Goal: Obtain resource: Download file/media

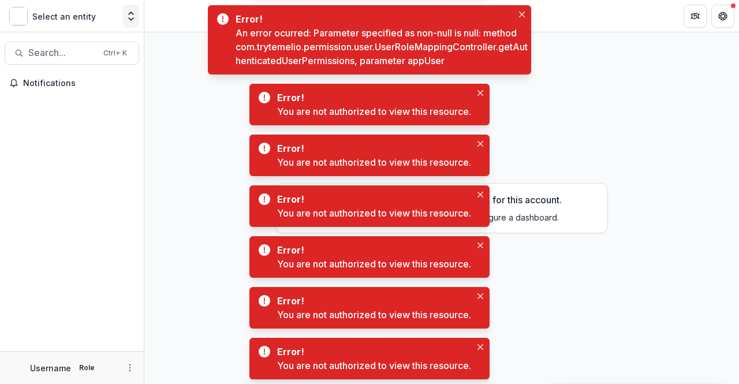
click at [124, 10] on button "Open entity switcher" at bounding box center [131, 16] width 16 height 23
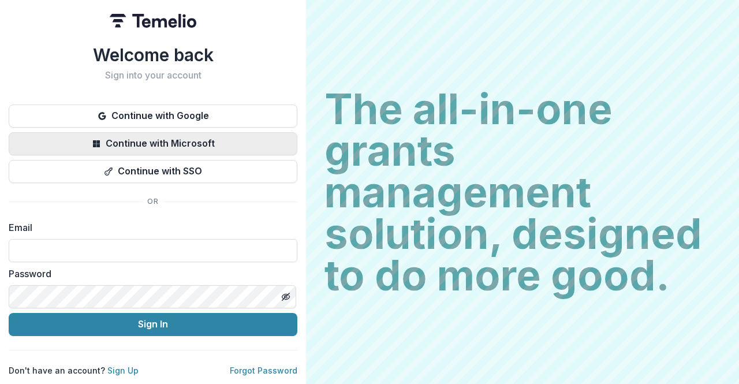
click at [194, 140] on button "Continue with Microsoft" at bounding box center [153, 143] width 288 height 23
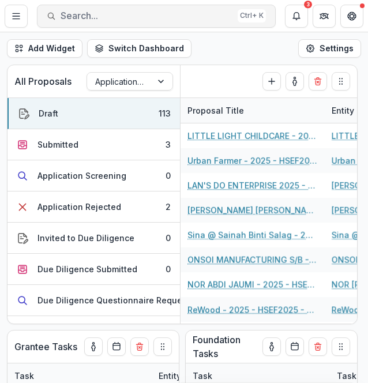
click at [105, 21] on button "Search... Ctrl + K" at bounding box center [156, 16] width 239 height 23
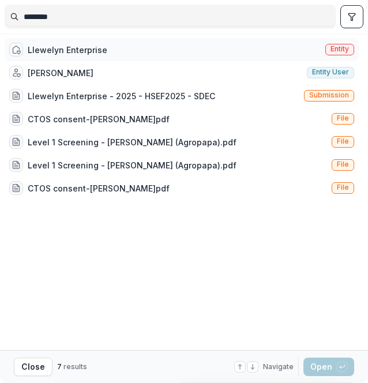
type input "********"
click at [118, 43] on div "Llewelyn Enterprise Entity" at bounding box center [182, 49] width 354 height 23
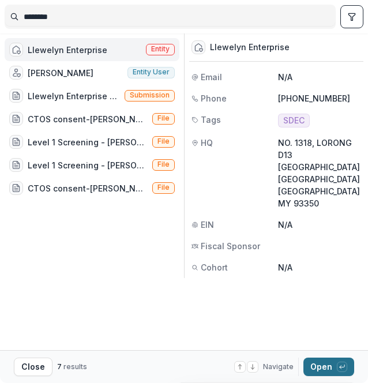
click at [321, 366] on button "Open with enter key" at bounding box center [328, 367] width 51 height 18
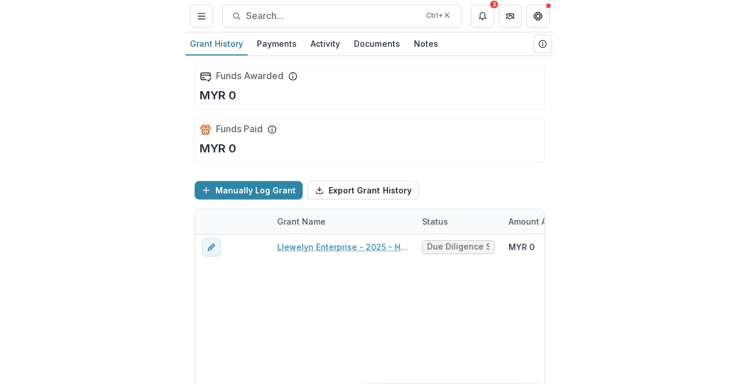
scroll to position [80, 0]
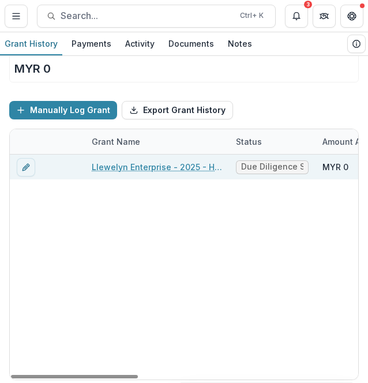
click at [141, 166] on link "Llewelyn Enterprise - 2025 - HSEF2025 - SDEC" at bounding box center [157, 167] width 130 height 12
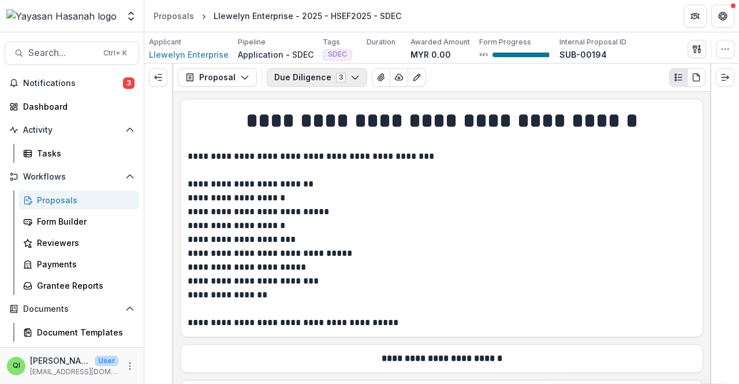
click at [282, 84] on button "Due Diligence 3" at bounding box center [317, 77] width 100 height 18
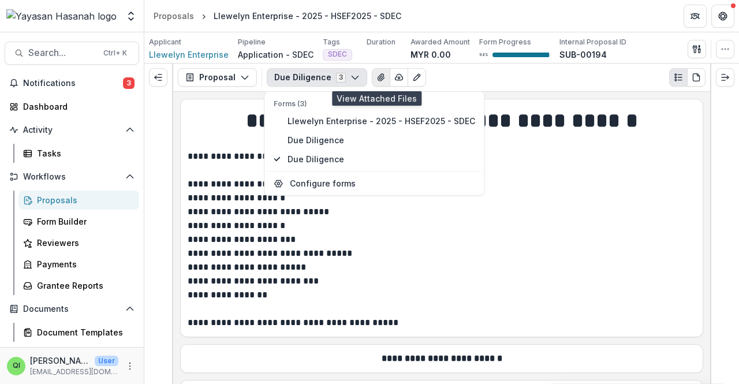
click at [377, 78] on icon "View Attached Files" at bounding box center [380, 77] width 6 height 7
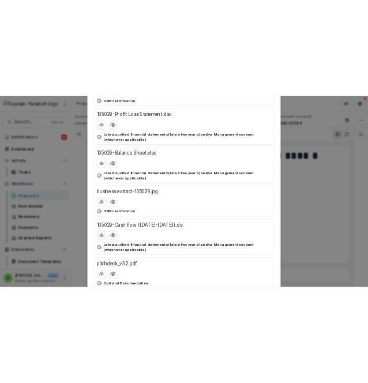
scroll to position [246, 0]
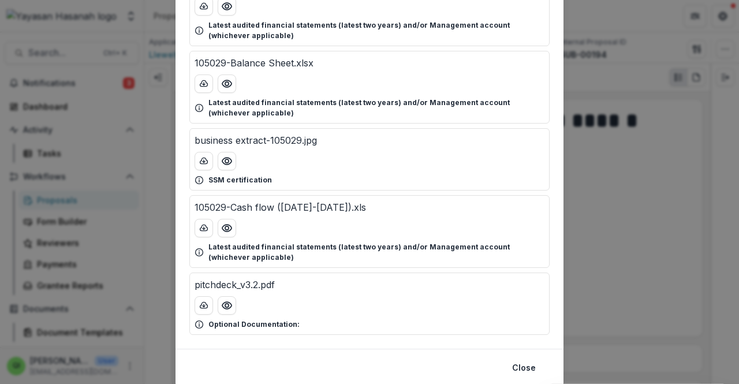
click at [239, 283] on p "pitchdeck_v3.2.pdf" at bounding box center [234, 285] width 80 height 14
click at [199, 305] on icon "download-button" at bounding box center [203, 305] width 9 height 9
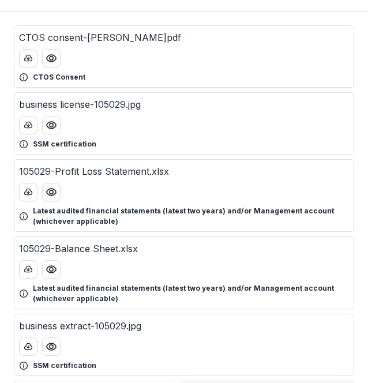
scroll to position [0, 0]
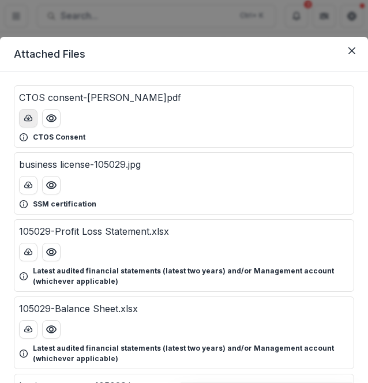
click at [28, 118] on line "download-button" at bounding box center [28, 118] width 0 height 2
click at [30, 181] on icon "download-button" at bounding box center [28, 185] width 9 height 9
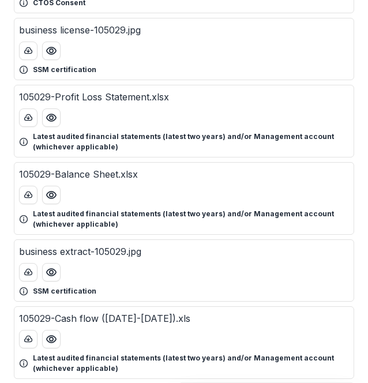
scroll to position [137, 0]
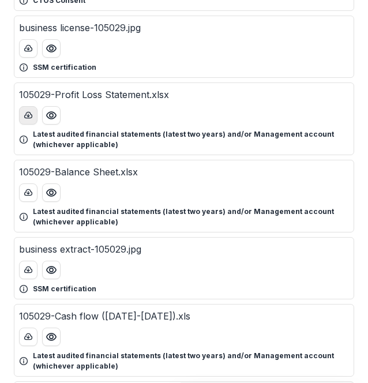
click at [31, 106] on button "download-button" at bounding box center [28, 115] width 18 height 18
click at [36, 188] on button "download-button" at bounding box center [28, 192] width 18 height 18
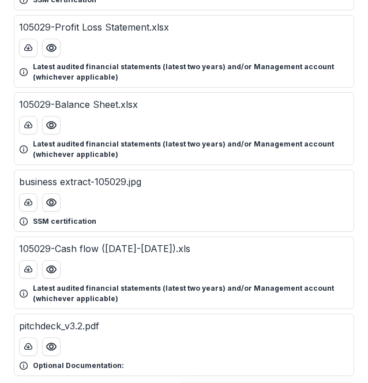
scroll to position [237, 0]
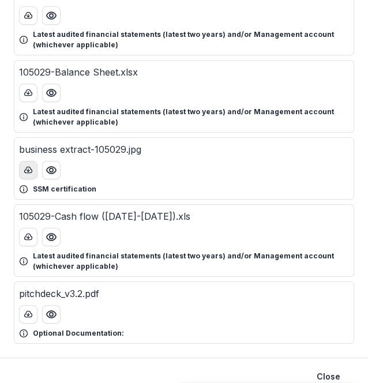
click at [26, 170] on icon "download-button" at bounding box center [29, 170] width 8 height 6
click at [29, 234] on icon "download-button" at bounding box center [29, 237] width 8 height 6
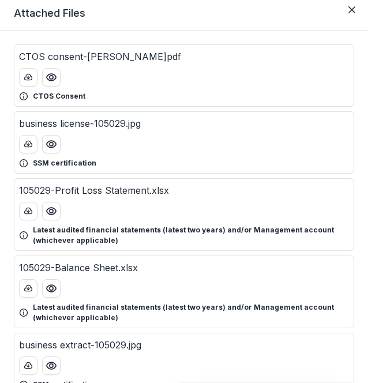
scroll to position [6, 0]
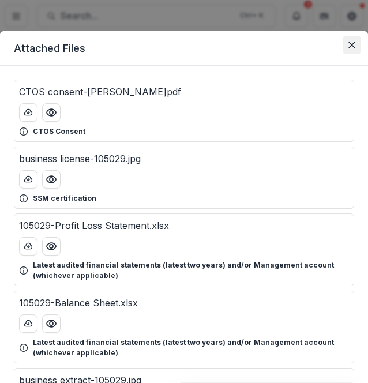
click at [348, 53] on button "Close" at bounding box center [352, 45] width 18 height 18
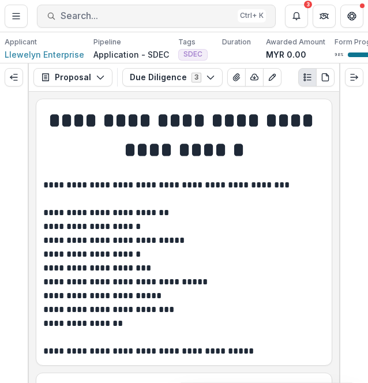
click at [145, 20] on span "Search..." at bounding box center [147, 15] width 173 height 11
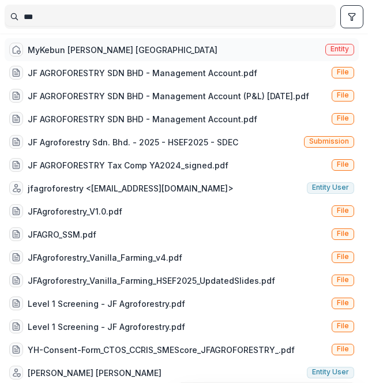
type input "**"
click at [175, 51] on div "MyKebun Vanila Serian Sarawak Entity" at bounding box center [182, 49] width 354 height 23
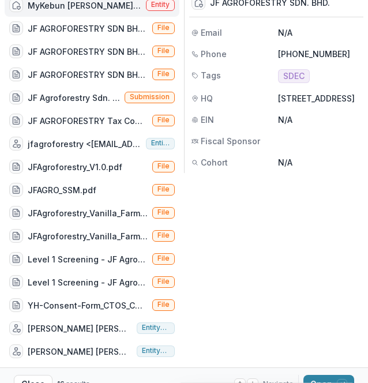
scroll to position [61, 0]
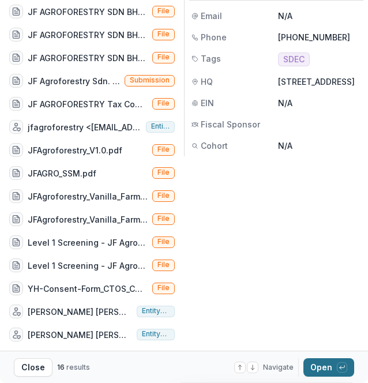
click at [310, 364] on button "Open with enter key" at bounding box center [328, 367] width 51 height 18
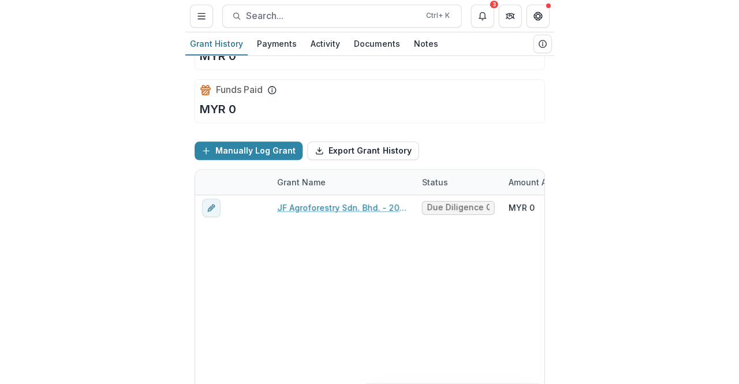
scroll to position [58, 0]
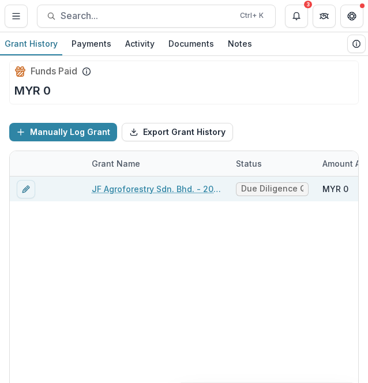
click at [172, 185] on link "JF Agroforestry Sdn. Bhd. - 2025 - HSEF2025 - SDEC" at bounding box center [157, 189] width 130 height 12
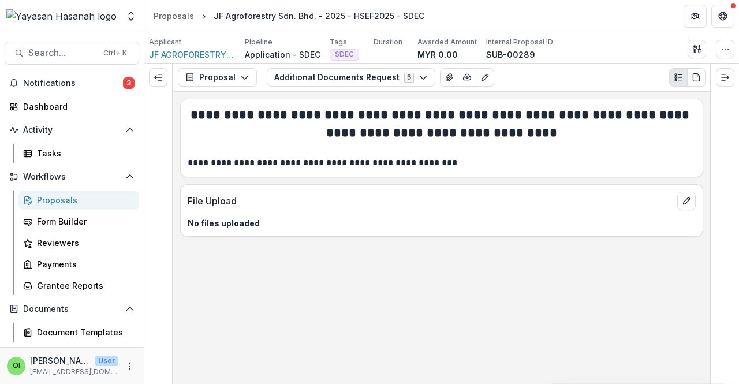
click at [338, 88] on div "Proposal Proposal Payments Reports Grant Agreements Board Summaries Bank Detail…" at bounding box center [441, 77] width 537 height 28
click at [338, 85] on button "Additional Documents Request 5" at bounding box center [351, 77] width 168 height 18
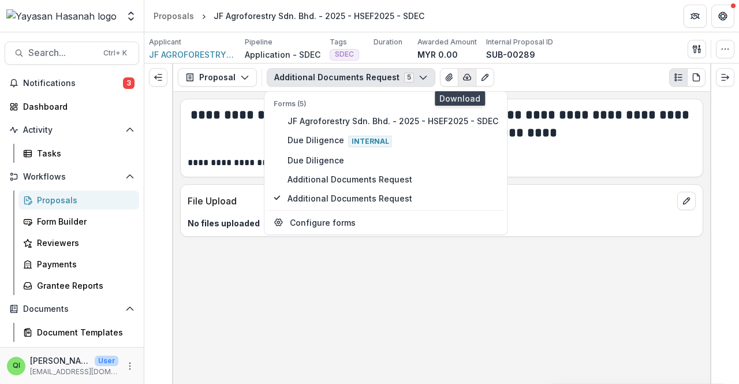
click at [462, 74] on icon "button" at bounding box center [466, 77] width 9 height 9
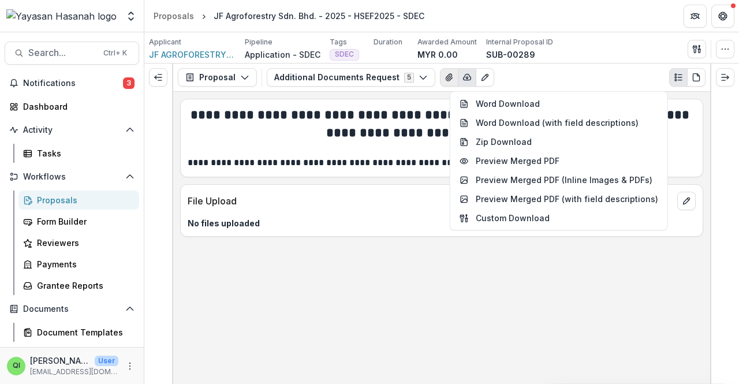
click at [445, 79] on icon "View Attached Files" at bounding box center [448, 77] width 6 height 7
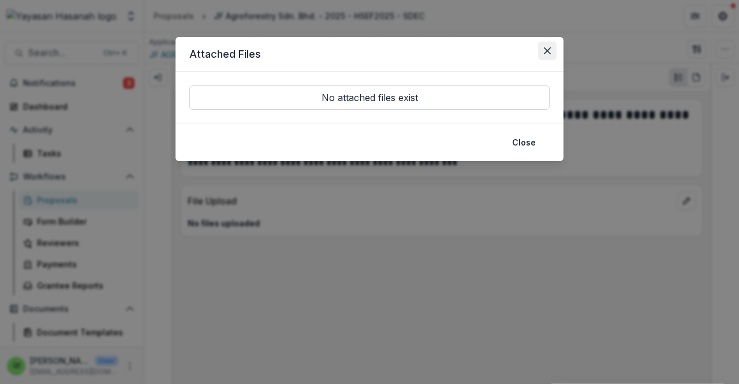
click at [539, 45] on button "Close" at bounding box center [547, 51] width 18 height 18
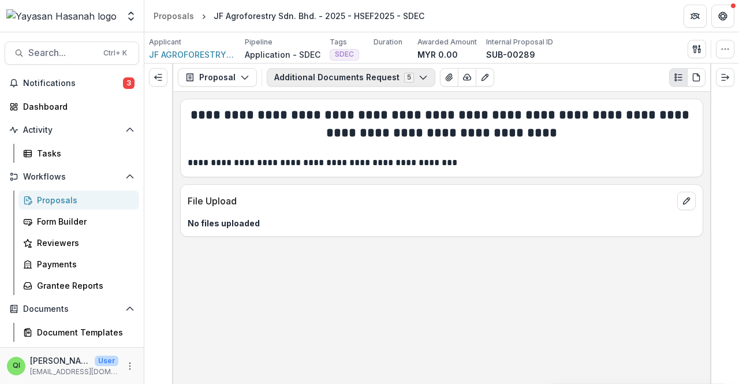
click at [355, 80] on button "Additional Documents Request 5" at bounding box center [351, 77] width 168 height 18
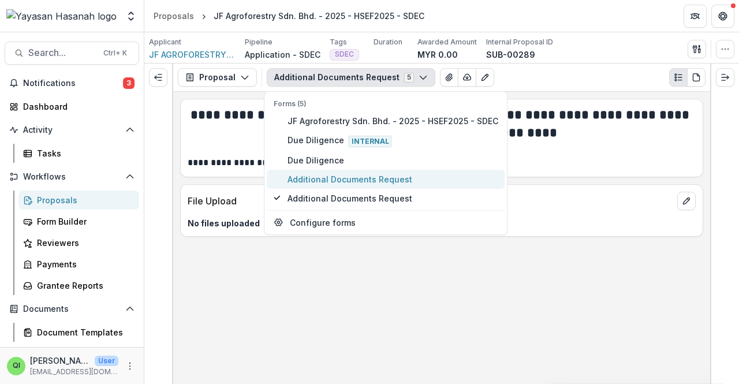
click at [330, 173] on span "Additional Documents Request" at bounding box center [392, 179] width 211 height 12
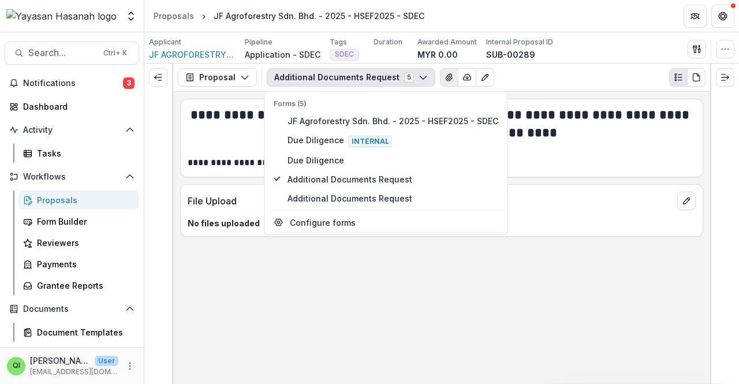
click at [440, 76] on button "View Attached Files" at bounding box center [449, 77] width 18 height 18
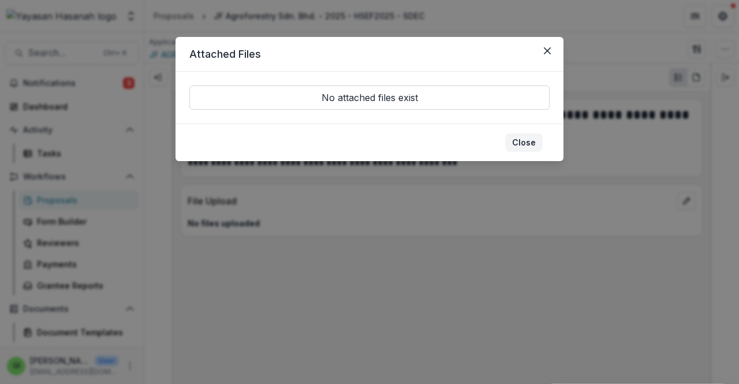
click at [526, 141] on button "Close" at bounding box center [524, 142] width 38 height 18
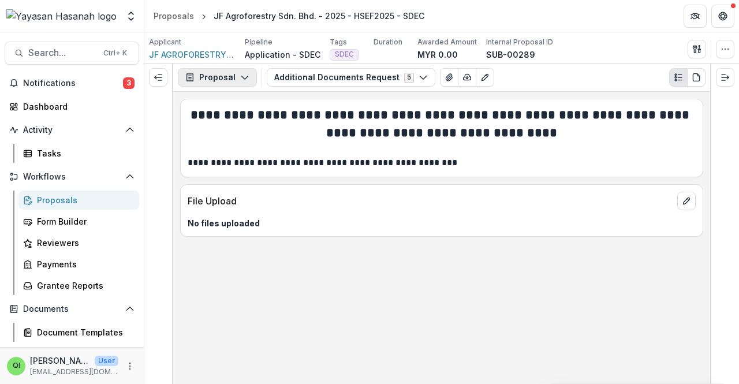
click at [240, 83] on button "Proposal" at bounding box center [217, 77] width 79 height 18
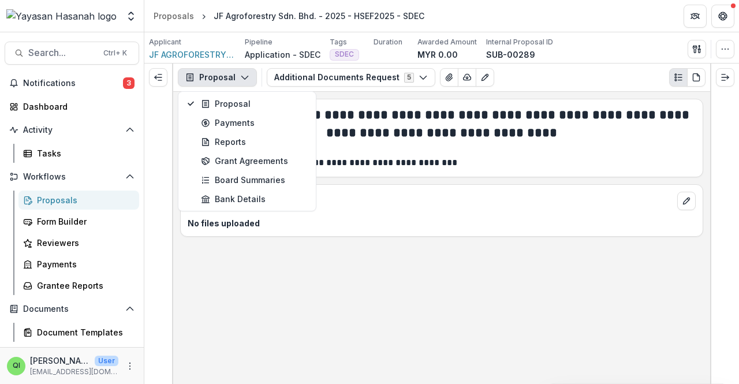
click at [439, 122] on h2 "**********" at bounding box center [442, 124] width 508 height 36
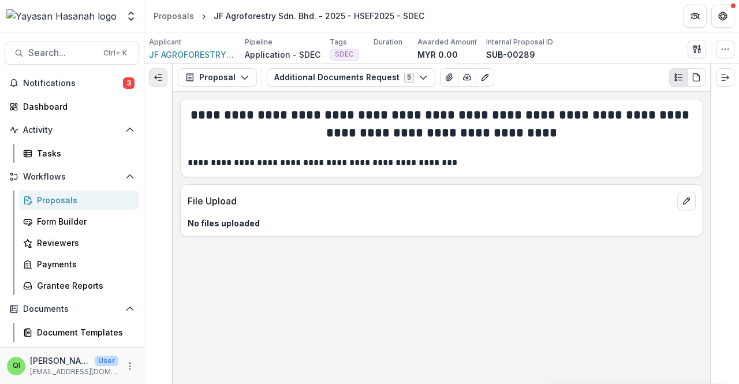
click at [157, 78] on icon "Expand left" at bounding box center [157, 77] width 9 height 9
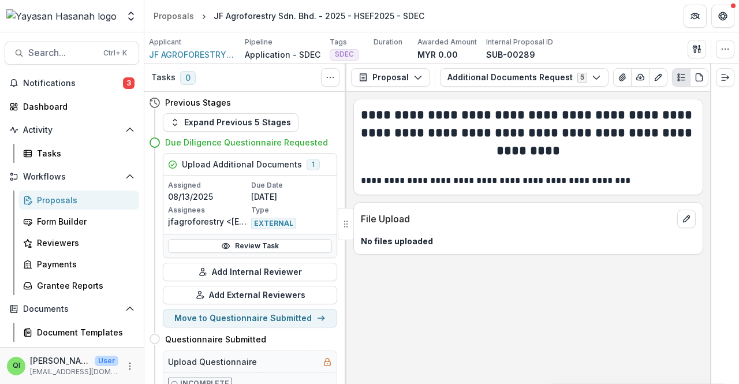
click at [279, 237] on div "Review Task" at bounding box center [249, 246] width 173 height 24
click at [279, 239] on link "Review Task" at bounding box center [250, 246] width 164 height 14
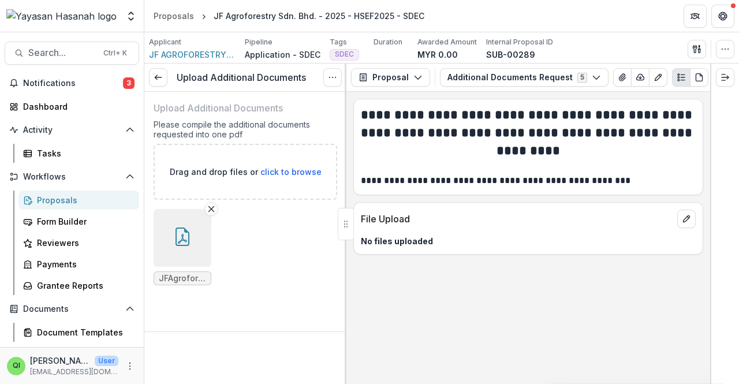
click at [188, 237] on icon "button" at bounding box center [182, 236] width 14 height 18
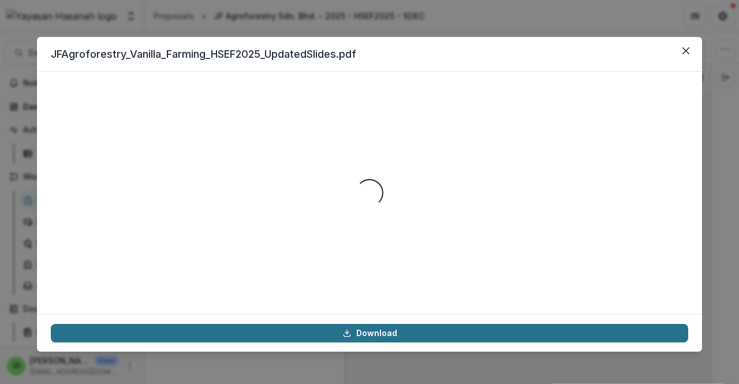
click at [278, 329] on link "Download" at bounding box center [369, 333] width 637 height 18
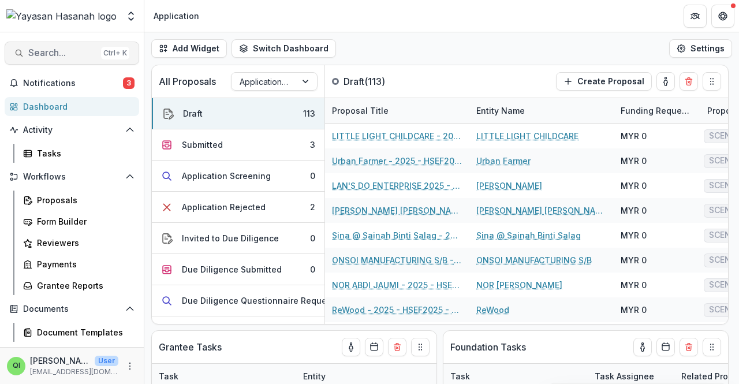
click at [76, 47] on span "Search..." at bounding box center [62, 52] width 68 height 11
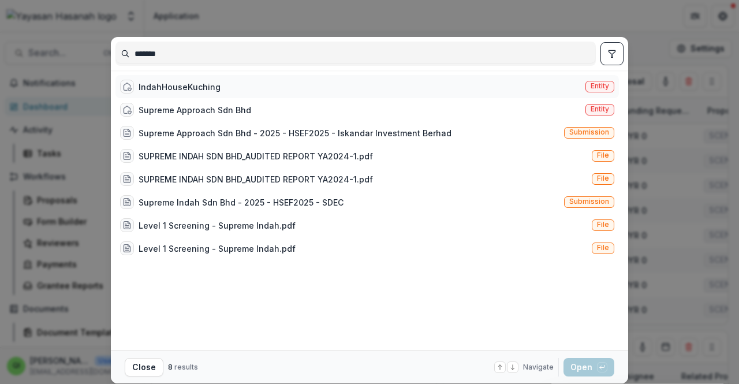
type input "*******"
click at [248, 88] on div "IndahHouseKuching Entity" at bounding box center [366, 86] width 503 height 23
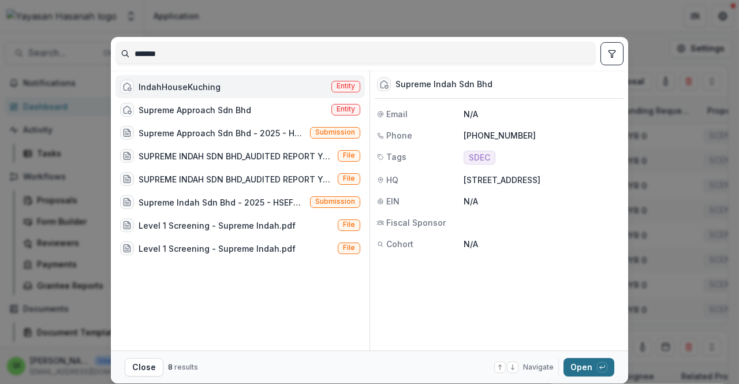
click at [594, 363] on button "Open with enter key" at bounding box center [588, 367] width 51 height 18
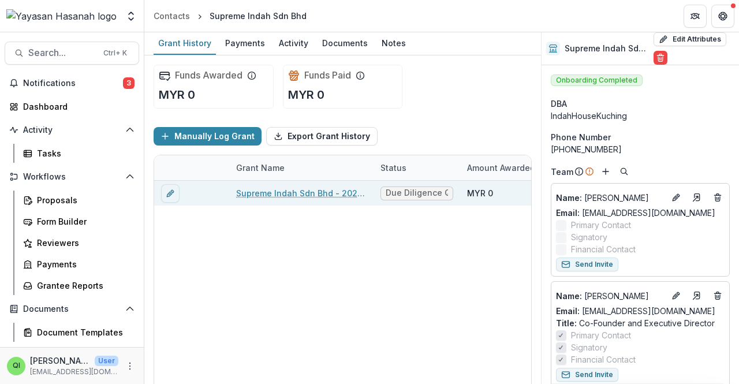
click at [301, 190] on link "Supreme Indah Sdn Bhd - 2025 - HSEF2025 - SDEC" at bounding box center [301, 193] width 130 height 12
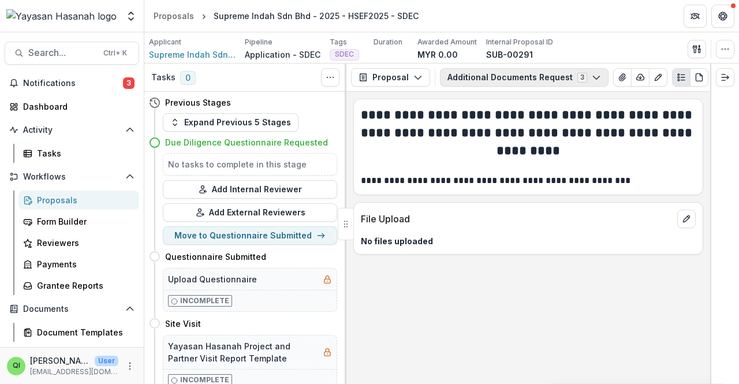
click at [496, 72] on button "Additional Documents Request 3" at bounding box center [524, 77] width 168 height 18
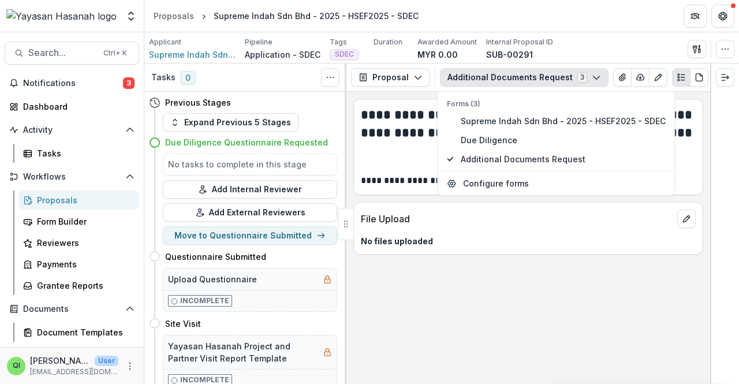
click at [286, 143] on h4 "Due Diligence Questionnaire Requested" at bounding box center [246, 142] width 163 height 12
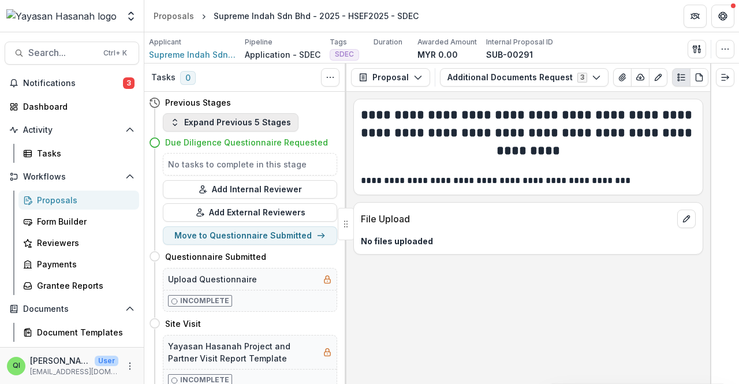
click at [250, 127] on button "Expand Previous 5 Stages" at bounding box center [231, 122] width 136 height 18
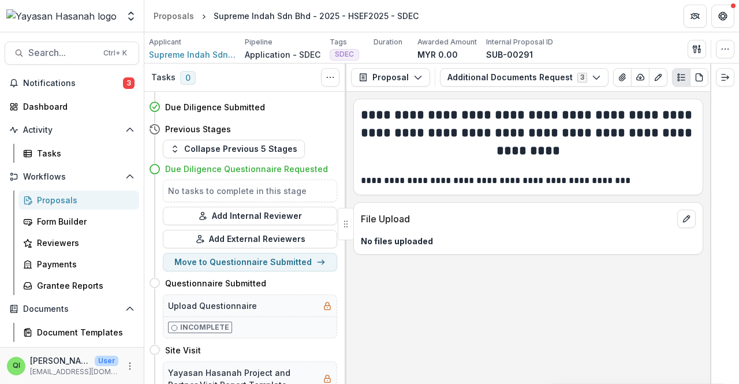
scroll to position [288, 0]
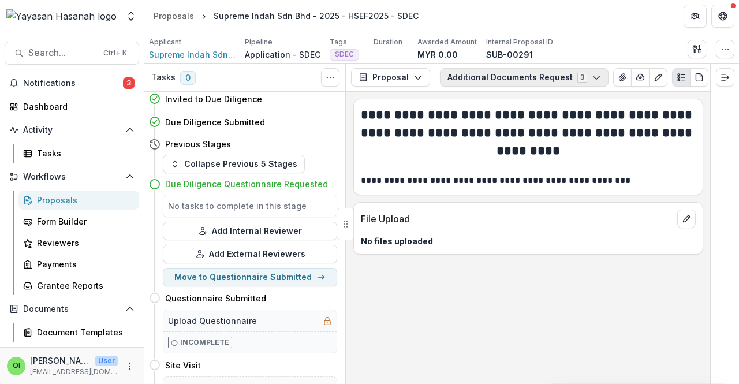
click at [557, 73] on button "Additional Documents Request 3" at bounding box center [524, 77] width 168 height 18
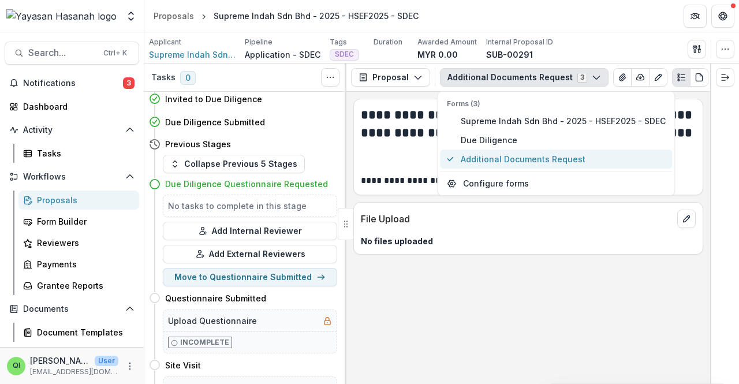
click at [555, 160] on span "Additional Documents Request" at bounding box center [562, 159] width 205 height 12
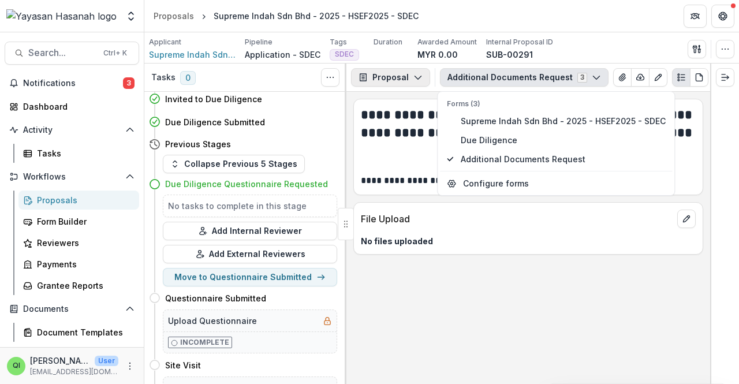
click at [415, 84] on button "Proposal" at bounding box center [390, 77] width 79 height 18
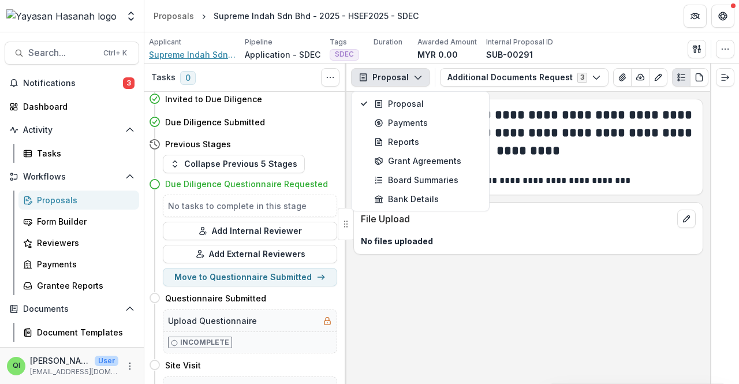
click at [188, 57] on span "Supreme Indah Sdn Bhd" at bounding box center [192, 54] width 87 height 12
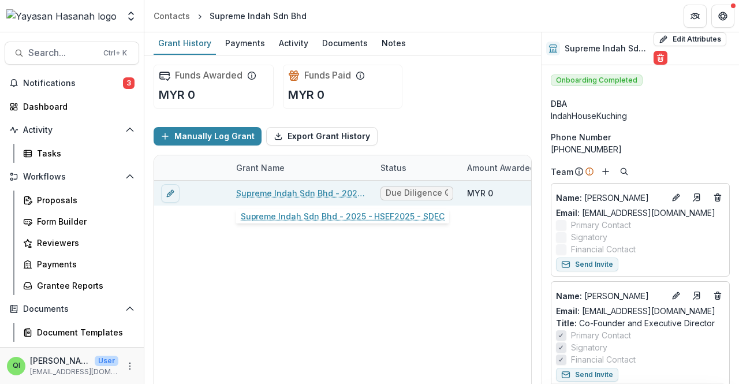
click at [331, 197] on link "Supreme Indah Sdn Bhd - 2025 - HSEF2025 - SDEC" at bounding box center [301, 193] width 130 height 12
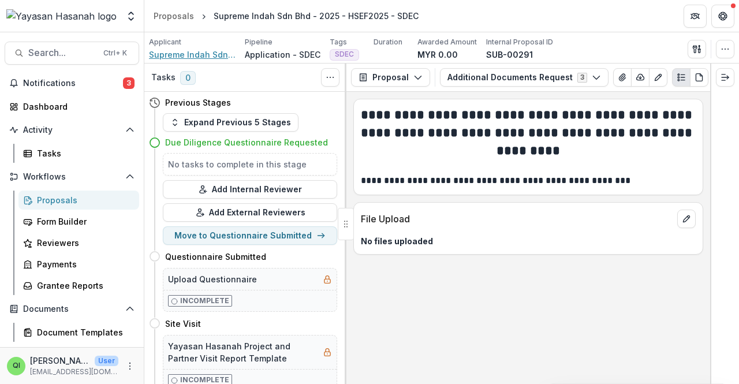
click at [193, 55] on span "Supreme Indah Sdn Bhd" at bounding box center [192, 54] width 87 height 12
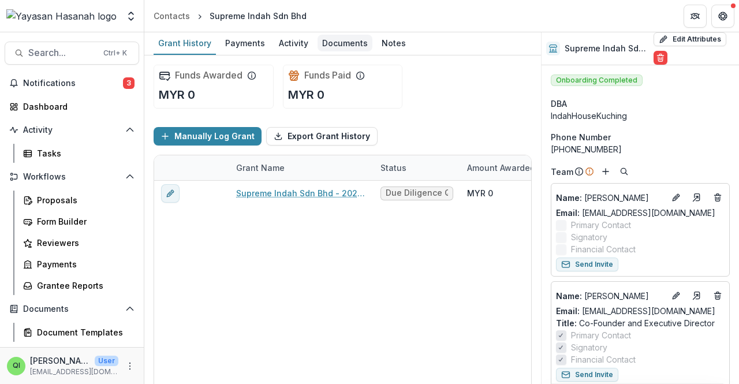
click at [331, 40] on div "Documents" at bounding box center [344, 43] width 55 height 17
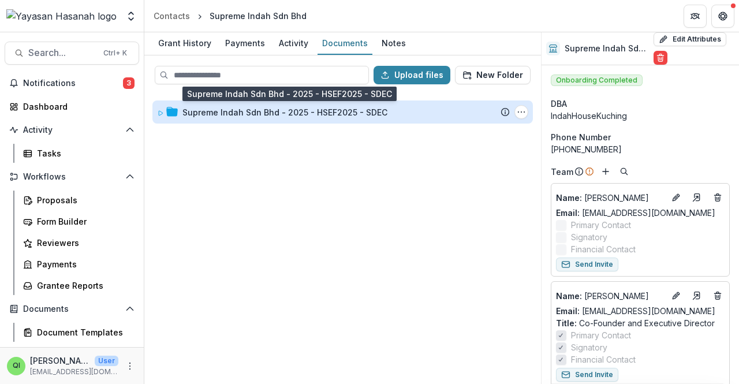
click at [331, 116] on div "Supreme Indah Sdn Bhd - 2025 - HSEF2025 - SDEC" at bounding box center [284, 112] width 205 height 12
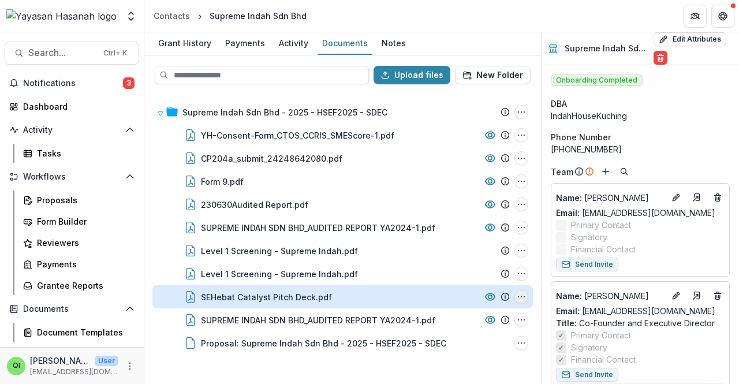
click at [524, 295] on icon "SEHebat Catalyst Pitch Deck.pdf Options" at bounding box center [520, 296] width 9 height 9
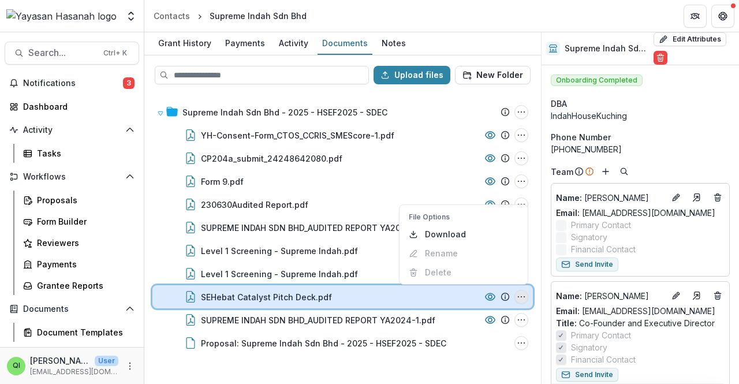
click at [500, 294] on div "SEHebat Catalyst Pitch Deck.pdf File Options Download Rename Delete" at bounding box center [342, 296] width 380 height 23
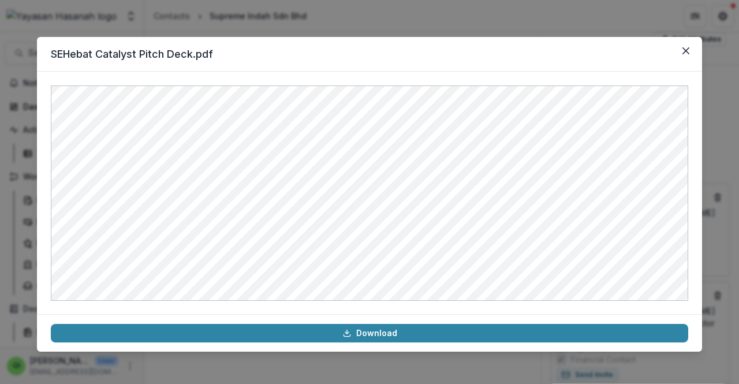
click at [675, 54] on header "SEHebat Catalyst Pitch Deck.pdf" at bounding box center [369, 54] width 665 height 35
click at [679, 53] on button "Close" at bounding box center [685, 51] width 18 height 18
